Goal: Navigation & Orientation: Understand site structure

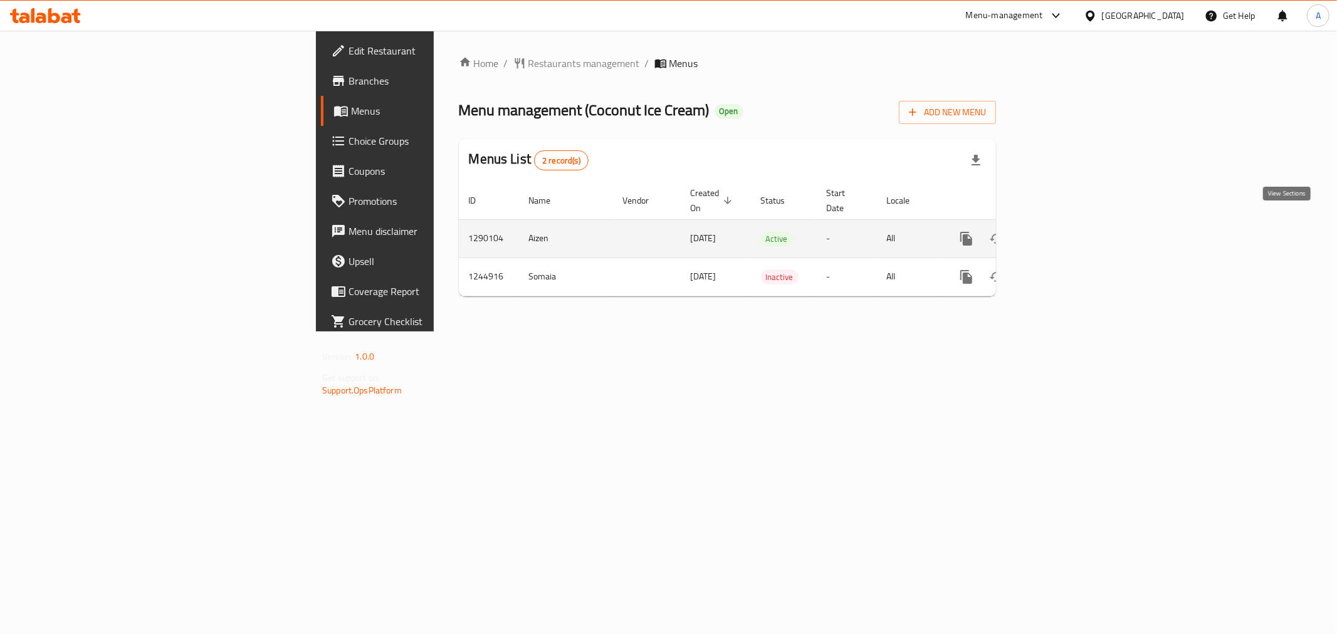
click at [1064, 231] on icon "enhanced table" at bounding box center [1056, 238] width 15 height 15
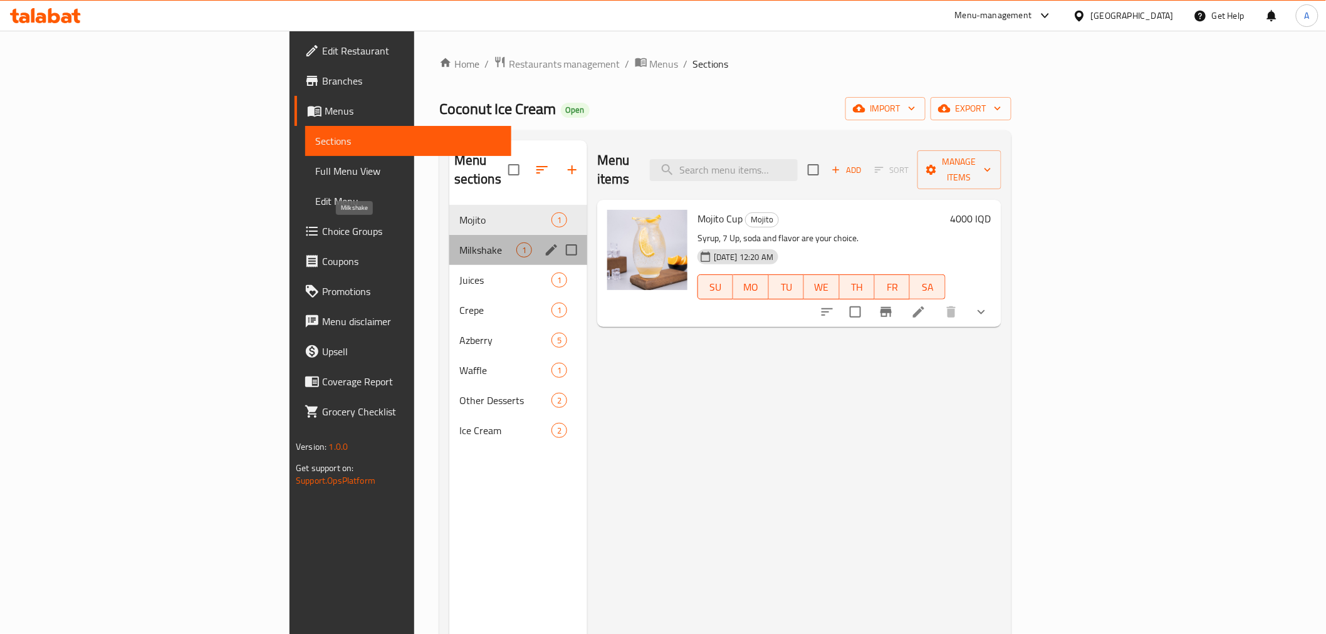
click at [459, 242] on span "Milkshake" at bounding box center [487, 249] width 57 height 15
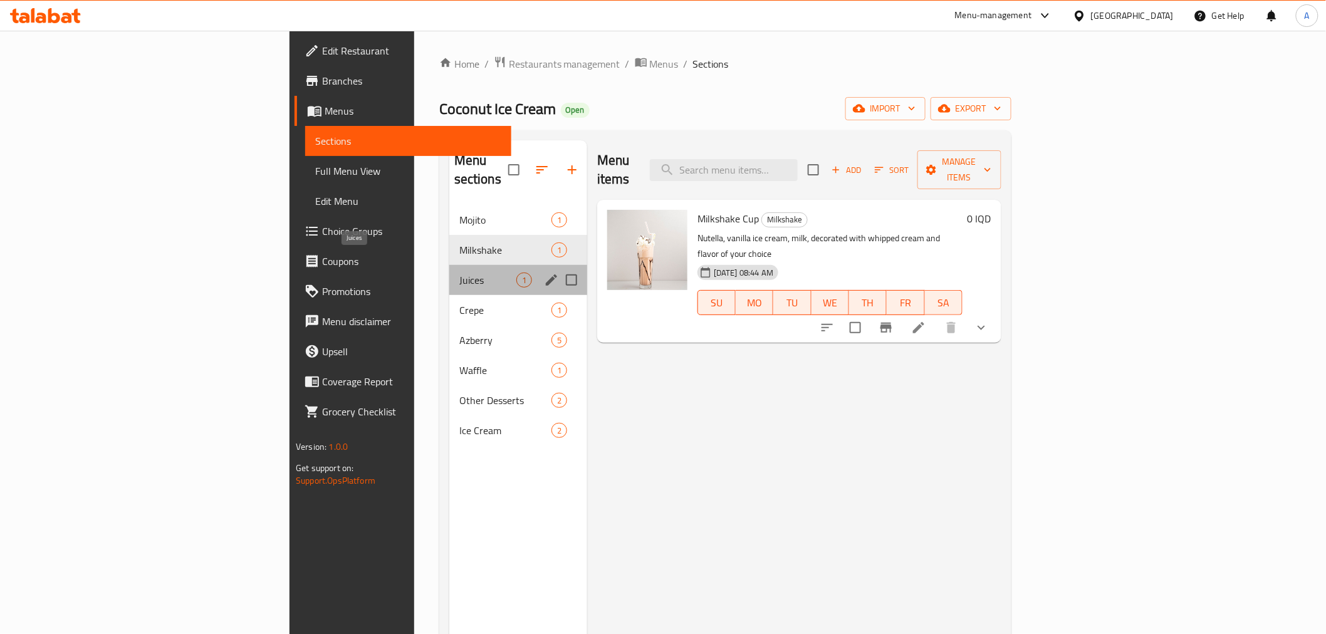
click at [459, 273] on span "Juices" at bounding box center [487, 280] width 57 height 15
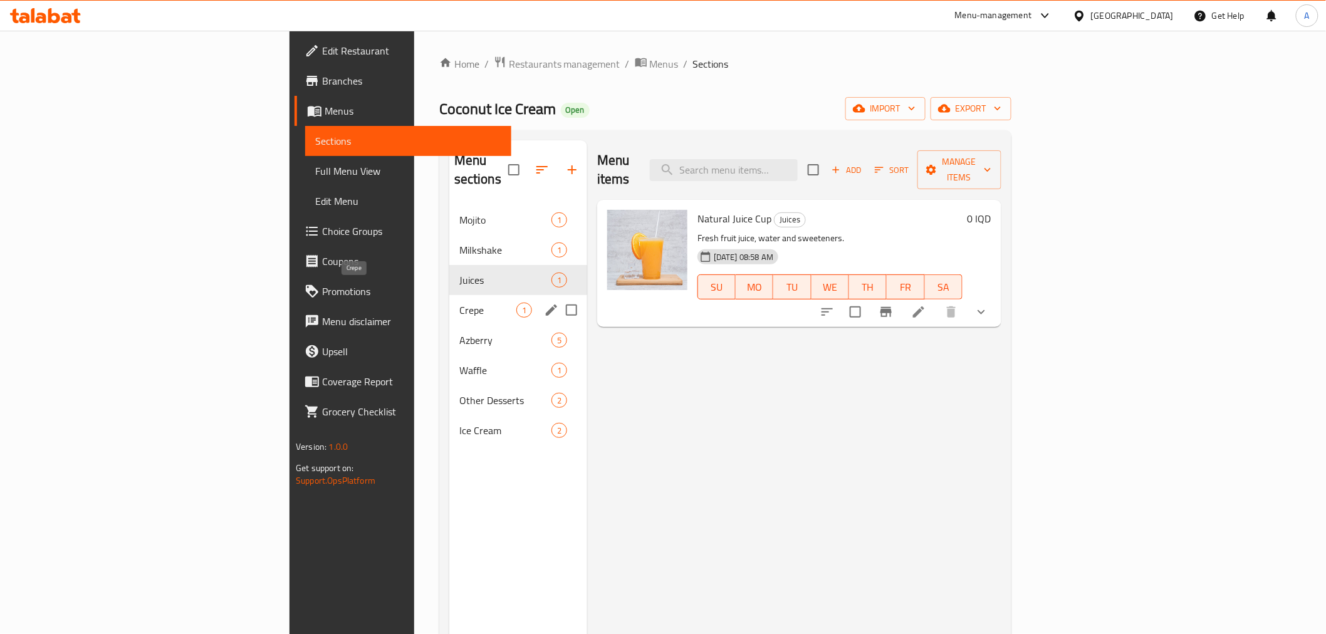
click at [459, 303] on span "Crepe" at bounding box center [487, 310] width 57 height 15
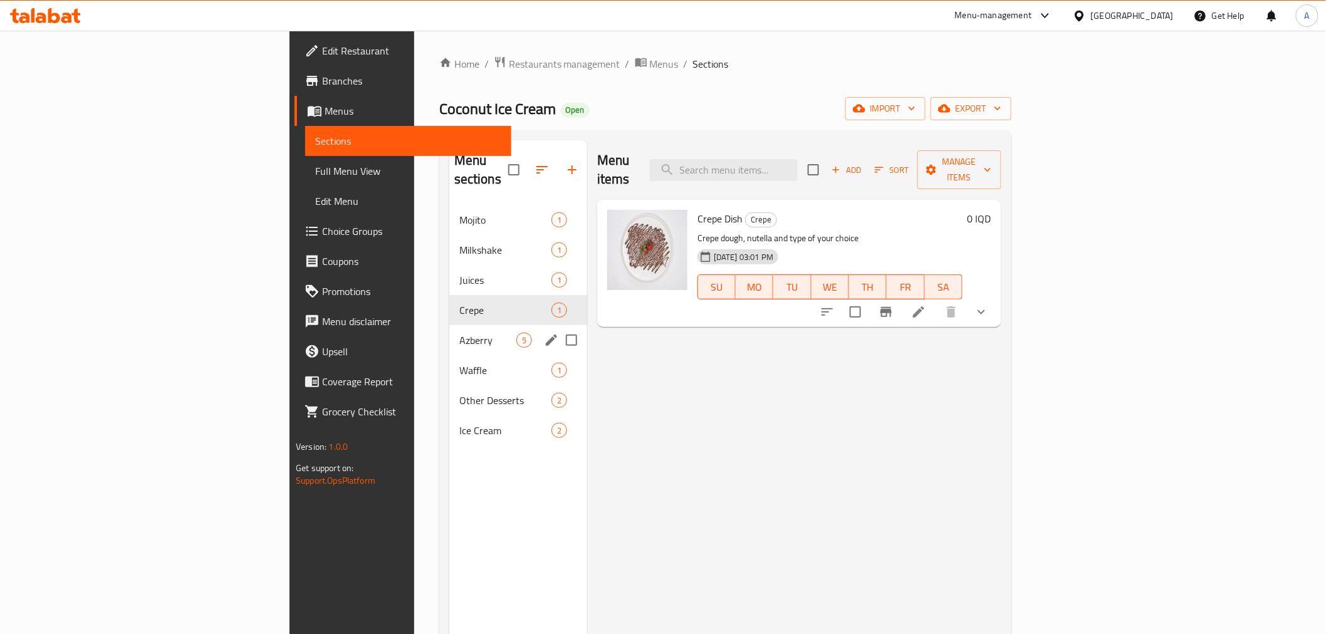
click at [459, 333] on span "Azberry" at bounding box center [487, 340] width 57 height 15
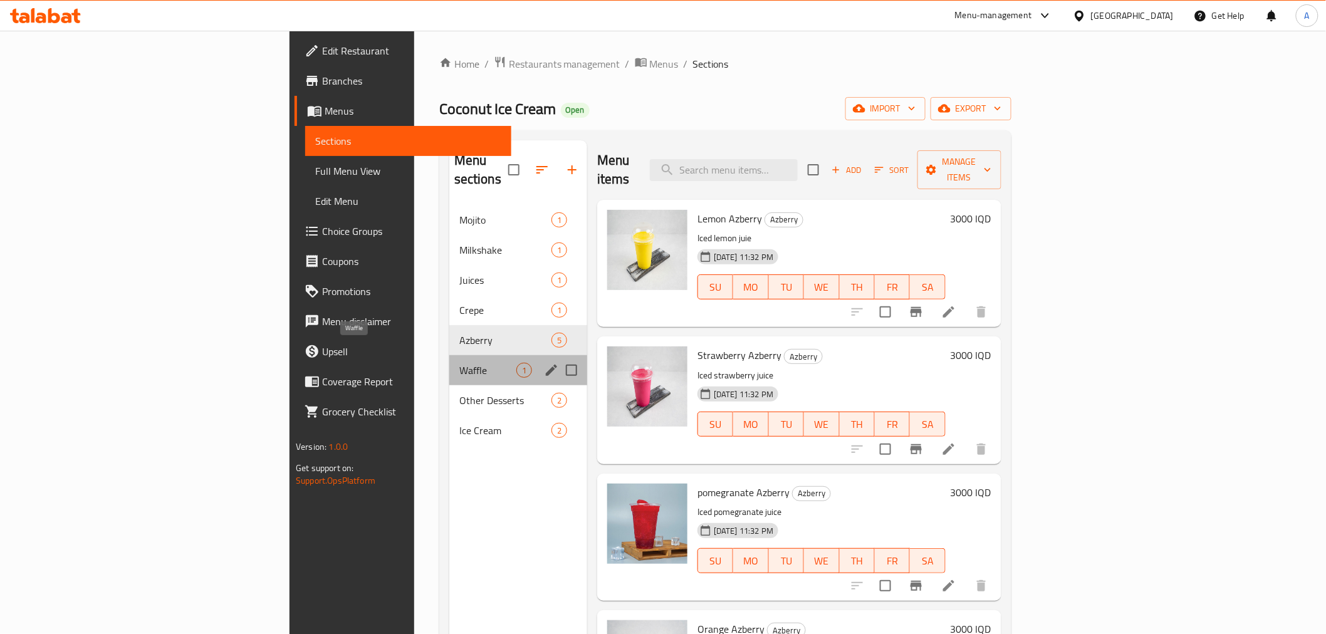
click at [459, 363] on span "Waffle" at bounding box center [487, 370] width 57 height 15
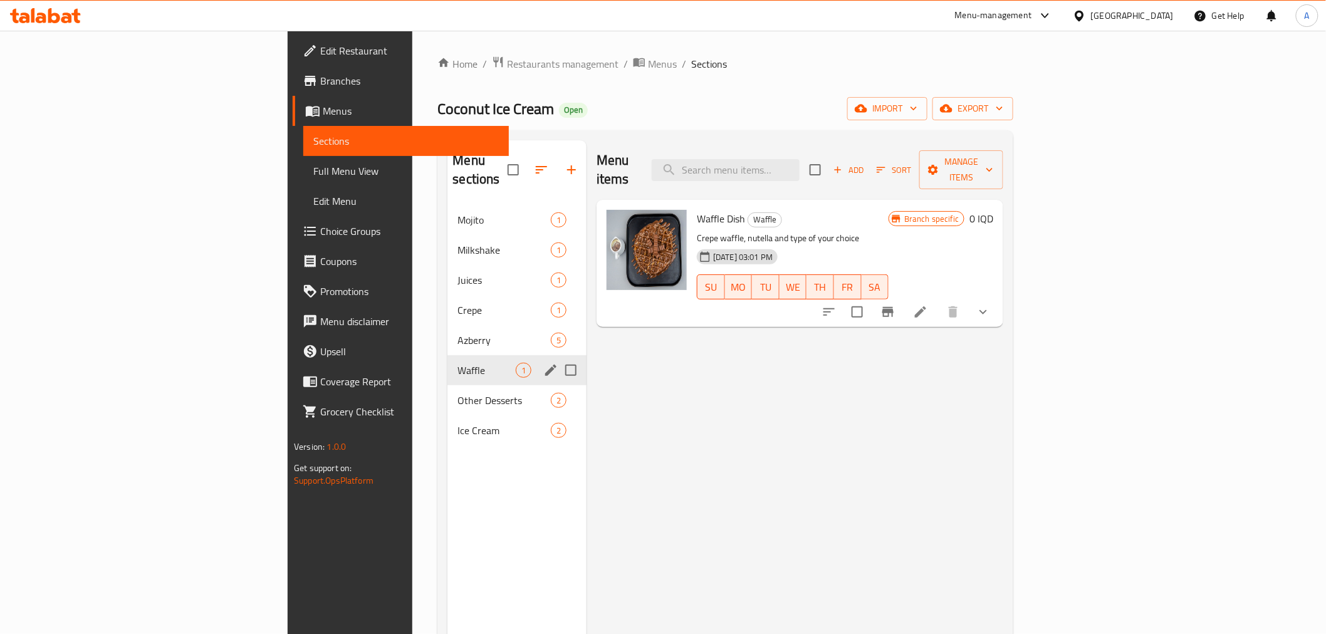
click at [447, 335] on div "Azberry 5" at bounding box center [516, 340] width 139 height 30
